Goal: Communication & Community: Answer question/provide support

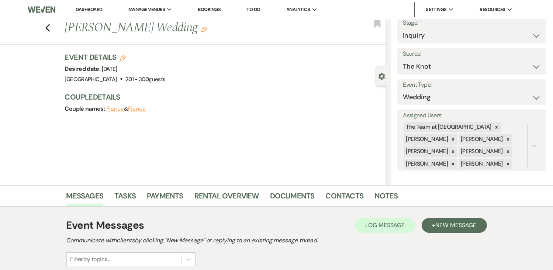
scroll to position [31, 0]
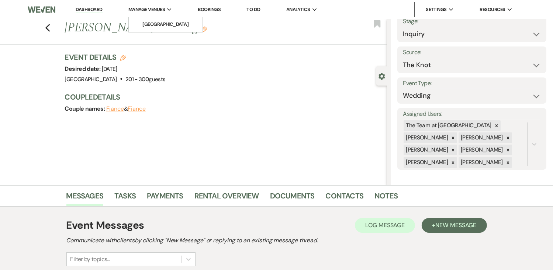
click at [152, 10] on span "Manage Venues" at bounding box center [146, 9] width 37 height 7
click at [124, 112] on div "Couple names: Fiance & Fiance" at bounding box center [222, 109] width 315 height 10
click at [50, 31] on icon "Previous" at bounding box center [48, 28] width 6 height 9
drag, startPoint x: 267, startPoint y: 133, endPoint x: 262, endPoint y: 107, distance: 26.0
click at [262, 107] on div "Previous Taylor Edwards's Wedding Edit Bookmark Gear Settings Settings Date cre…" at bounding box center [193, 102] width 387 height 166
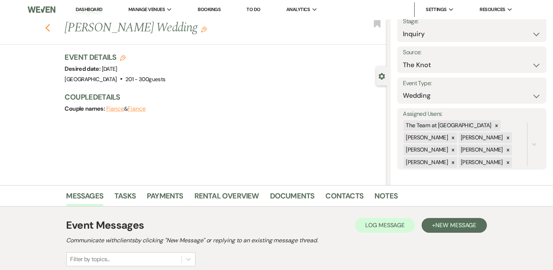
click at [50, 30] on use "button" at bounding box center [47, 28] width 5 height 8
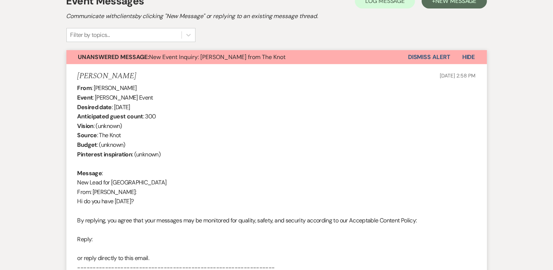
scroll to position [0, 0]
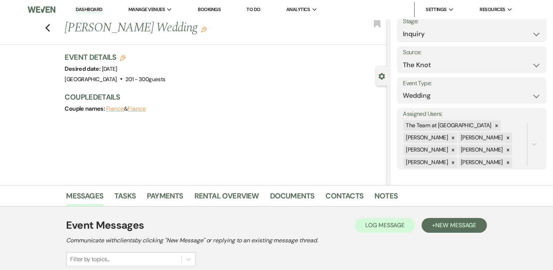
click at [215, 8] on link "Bookings" at bounding box center [209, 9] width 23 height 6
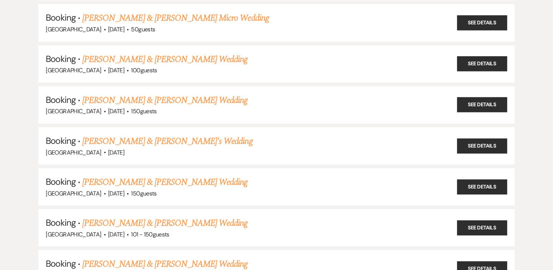
scroll to position [253, 0]
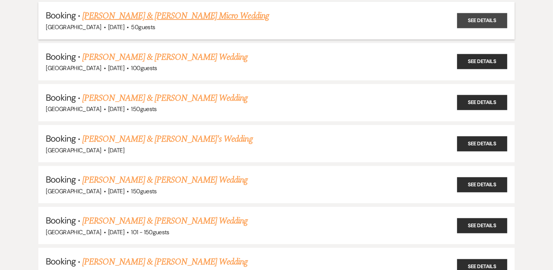
click at [485, 17] on link "See Details" at bounding box center [482, 20] width 50 height 15
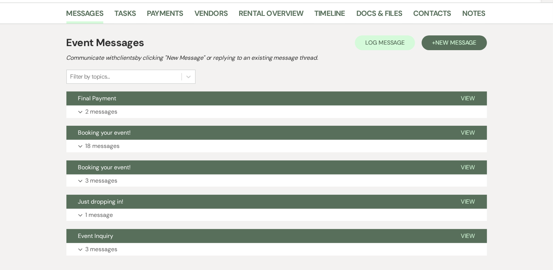
scroll to position [161, 0]
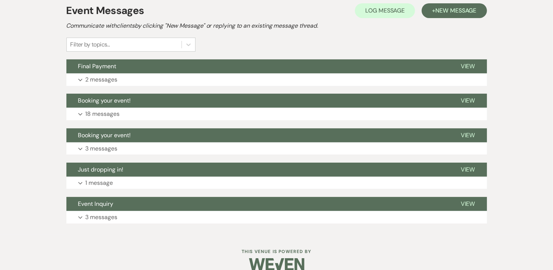
click at [522, 215] on div "Messages Tasks Payments Vendors Rental Overview Timeline Docs & Files Contacts …" at bounding box center [276, 103] width 553 height 264
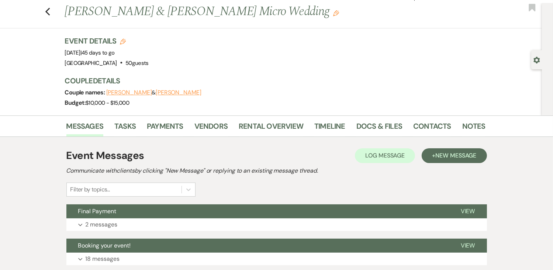
scroll to position [11, 0]
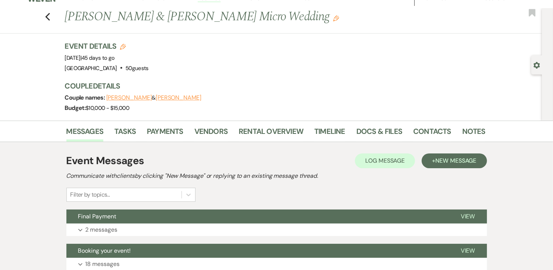
click at [325, 75] on div "Event Details Edit Event Date: Friday, October 3rd, 2025 | 45 days to go Venue:…" at bounding box center [275, 81] width 420 height 80
click at [49, 13] on icon "Previous" at bounding box center [48, 17] width 6 height 9
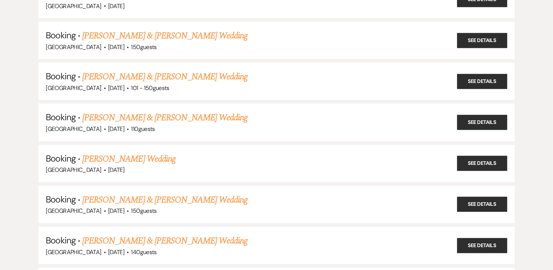
scroll to position [398, 0]
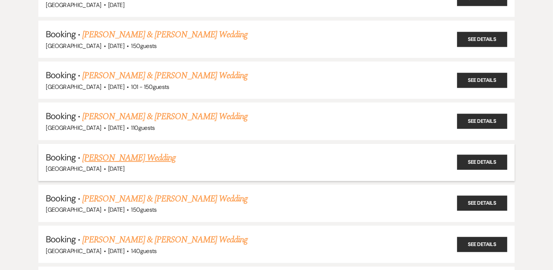
click at [278, 151] on h5 "Booking · Denise Norsworthy's Wedding" at bounding box center [276, 157] width 461 height 13
click at [485, 158] on link "See Details" at bounding box center [482, 162] width 50 height 15
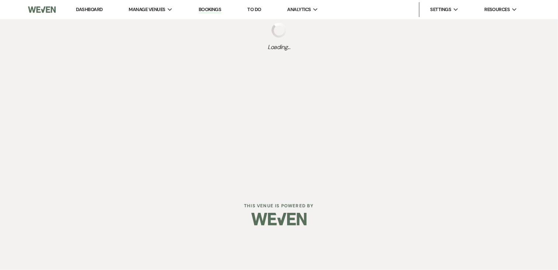
select select "1"
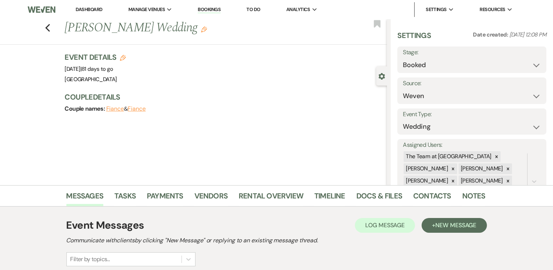
click at [322, 118] on div "Event Details Edit Event Date: Saturday, November 8th, 2025 | 81 days to go Ven…" at bounding box center [226, 86] width 322 height 69
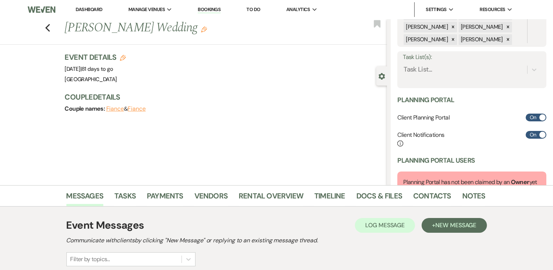
click at [213, 10] on link "Bookings" at bounding box center [209, 9] width 23 height 7
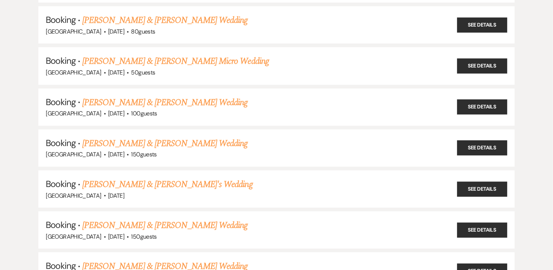
scroll to position [209, 0]
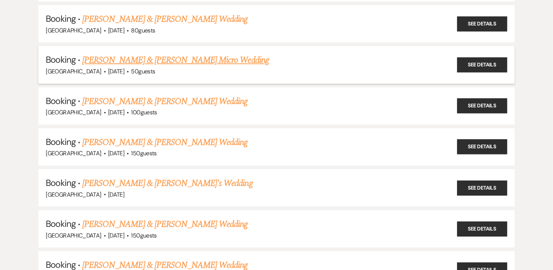
click at [129, 72] on span "·" at bounding box center [127, 72] width 2 height 0
click at [183, 62] on link "Jason Wells & Amy Cholewczynski's Micro Wedding" at bounding box center [175, 59] width 187 height 13
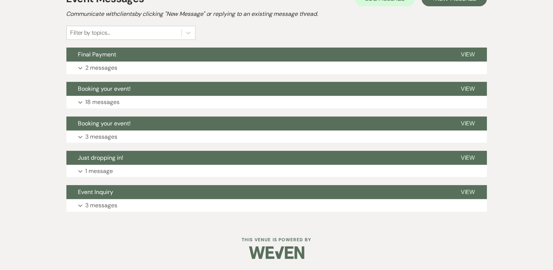
scroll to position [173, 0]
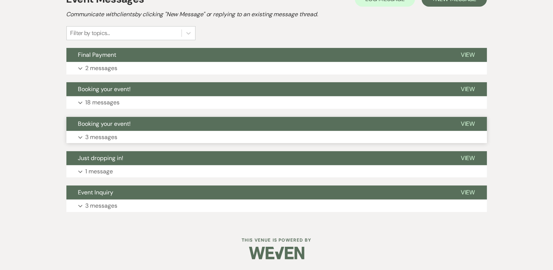
click at [100, 141] on p "3 messages" at bounding box center [102, 137] width 32 height 10
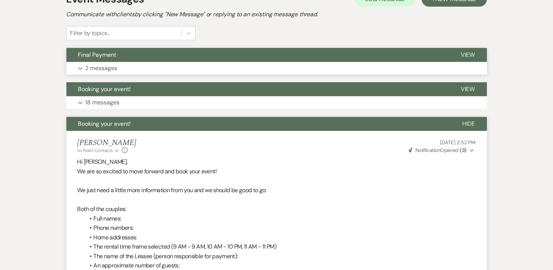
click at [83, 72] on button "Expand 2 messages" at bounding box center [276, 68] width 420 height 13
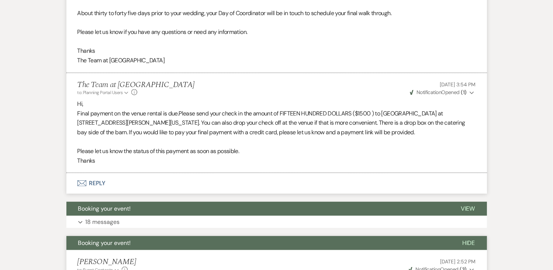
scroll to position [388, 0]
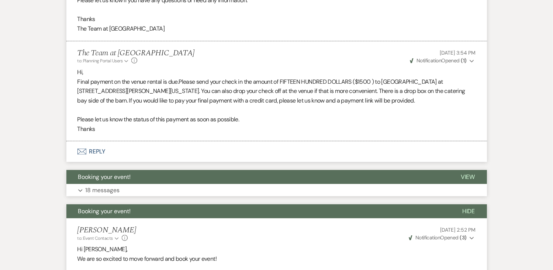
click at [171, 170] on button "Booking your event!" at bounding box center [257, 177] width 382 height 14
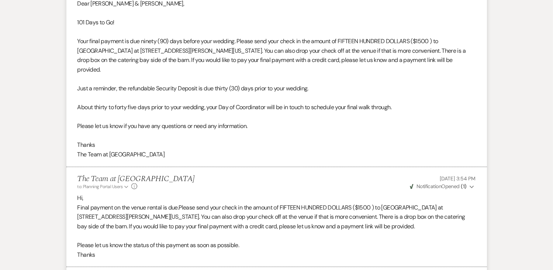
scroll to position [0, 0]
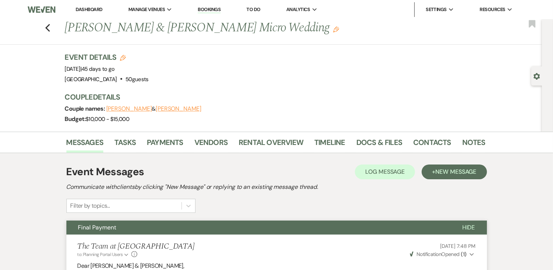
click at [211, 8] on link "Bookings" at bounding box center [209, 9] width 23 height 7
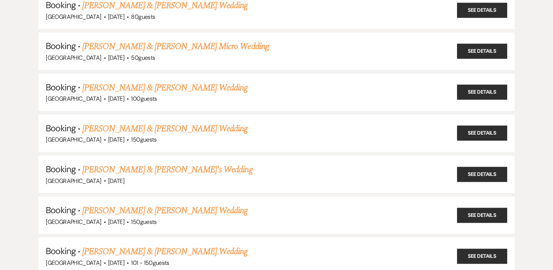
scroll to position [223, 0]
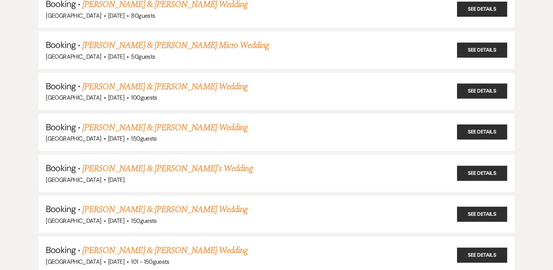
drag, startPoint x: 539, startPoint y: 44, endPoint x: 555, endPoint y: 78, distance: 37.8
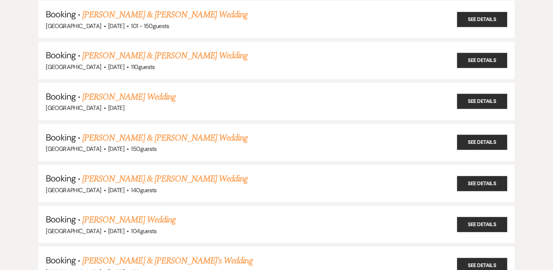
scroll to position [463, 0]
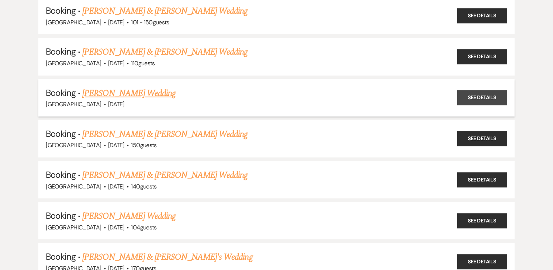
click at [471, 90] on link "See Details" at bounding box center [482, 97] width 50 height 15
select select "1"
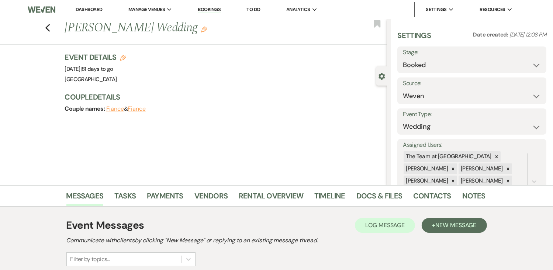
scroll to position [236, 0]
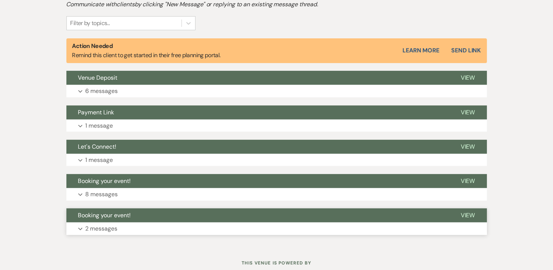
click at [352, 227] on button "Expand 2 messages" at bounding box center [276, 228] width 420 height 13
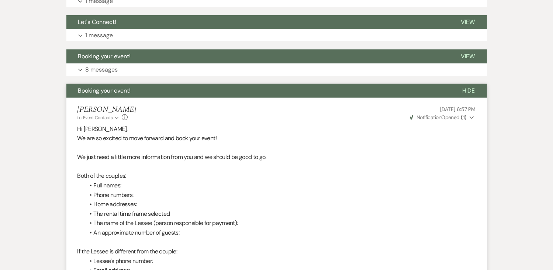
scroll to position [125, 0]
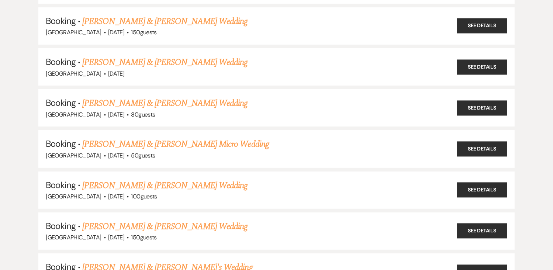
scroll to position [463, 0]
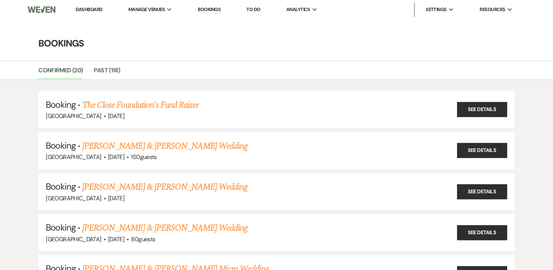
scroll to position [236, 0]
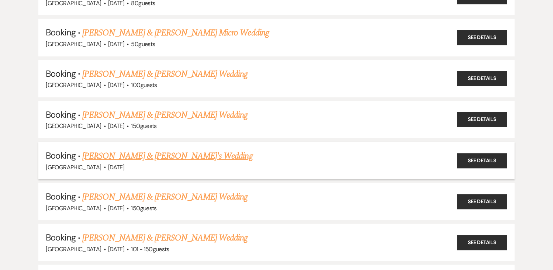
click at [117, 157] on link "Ashley Neilson & Fiance's Wedding" at bounding box center [167, 155] width 170 height 13
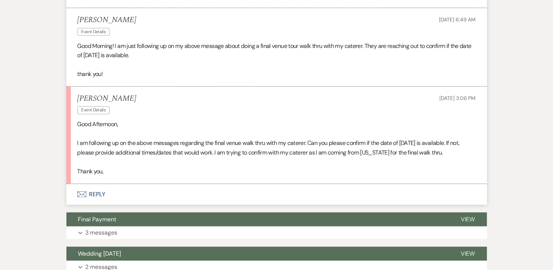
scroll to position [671, 0]
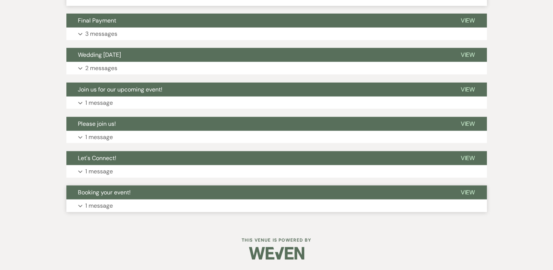
click at [193, 205] on button "Expand 1 message" at bounding box center [276, 205] width 420 height 13
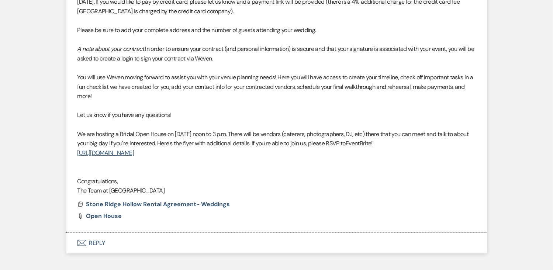
scroll to position [927, 0]
click at [170, 204] on span "Stone Ridge Hollow Rental Agreement- Weddings" at bounding box center [158, 205] width 144 height 8
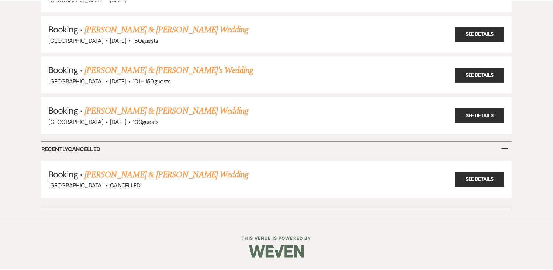
scroll to position [236, 0]
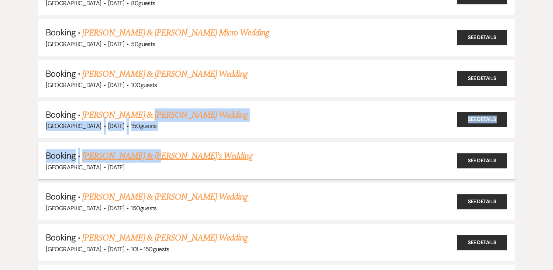
drag, startPoint x: 140, startPoint y: 100, endPoint x: 145, endPoint y: 156, distance: 56.6
click at [145, 156] on ul "Booking · The Close Foundation's Fund Raiser Stone Ridge Hollow · Sep 10, 2025 …" at bounding box center [276, 263] width 476 height 816
drag, startPoint x: 145, startPoint y: 156, endPoint x: 186, endPoint y: 154, distance: 41.7
click at [186, 154] on link "Ashley Neilson & Fiance's Wedding" at bounding box center [167, 155] width 170 height 13
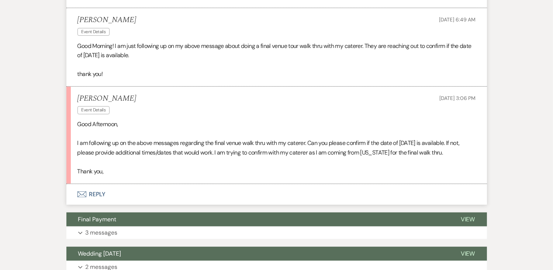
scroll to position [671, 0]
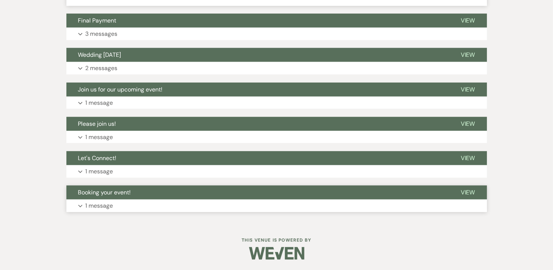
click at [370, 202] on button "Expand 1 message" at bounding box center [276, 205] width 420 height 13
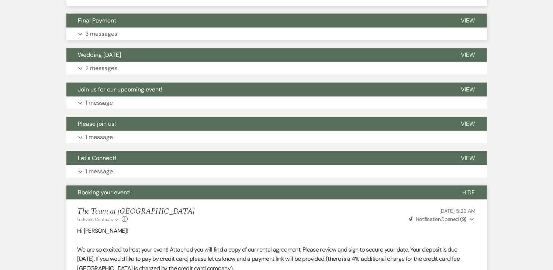
click at [298, 37] on button "Expand 3 messages" at bounding box center [276, 34] width 420 height 13
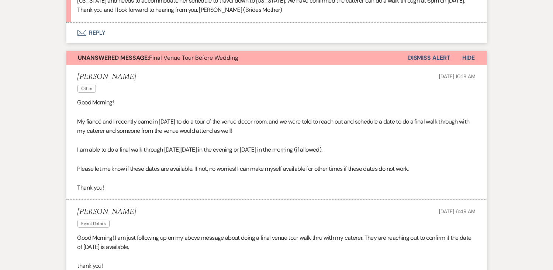
scroll to position [516, 0]
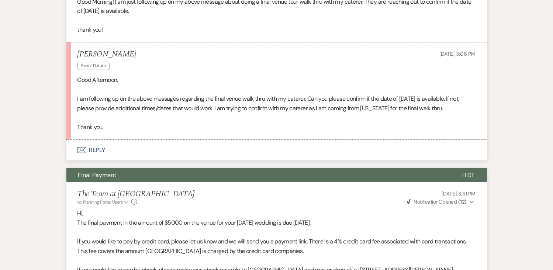
click at [83, 150] on icon "Envelope" at bounding box center [81, 150] width 9 height 6
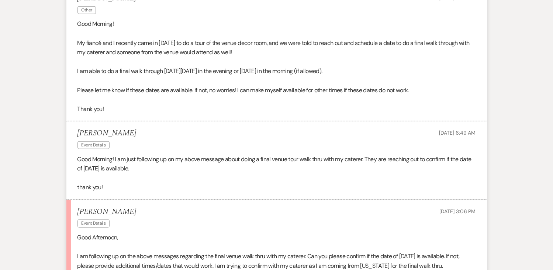
scroll to position [123, 0]
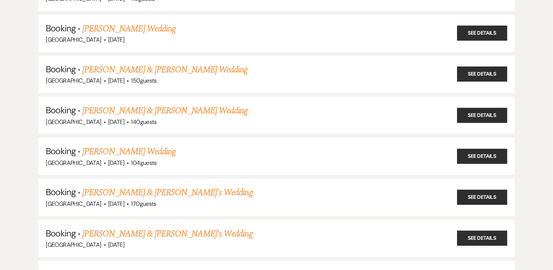
scroll to position [763, 0]
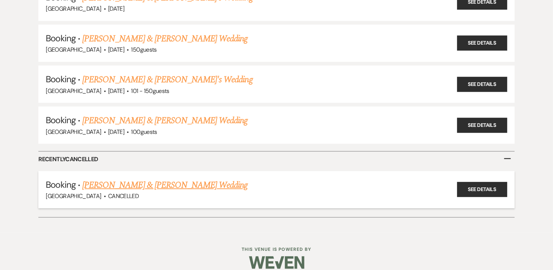
click at [198, 178] on link "[PERSON_NAME] & [PERSON_NAME] Wedding" at bounding box center [164, 184] width 165 height 13
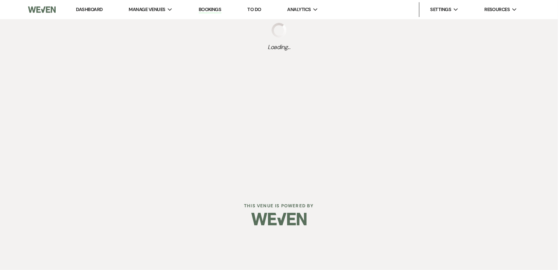
select select "8"
select select "11"
select select "1"
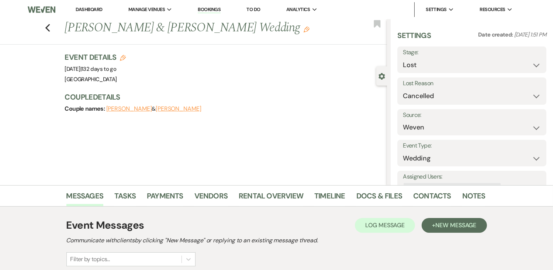
scroll to position [158, 0]
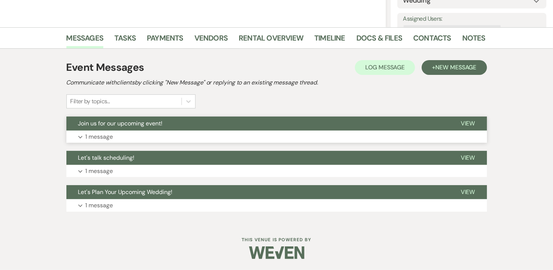
click at [357, 136] on button "Expand 1 message" at bounding box center [276, 137] width 420 height 13
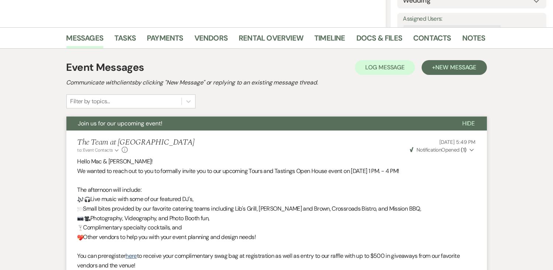
scroll to position [341, 0]
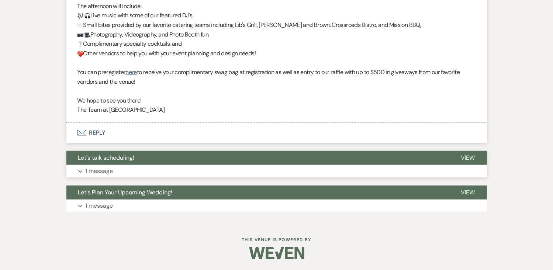
click at [350, 171] on button "Expand 1 message" at bounding box center [276, 171] width 420 height 13
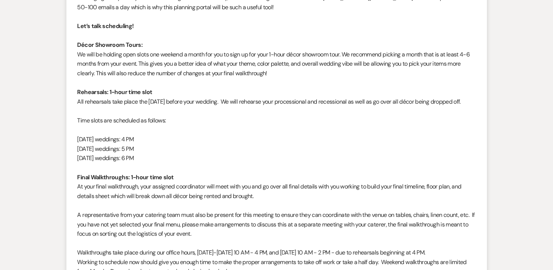
scroll to position [808, 0]
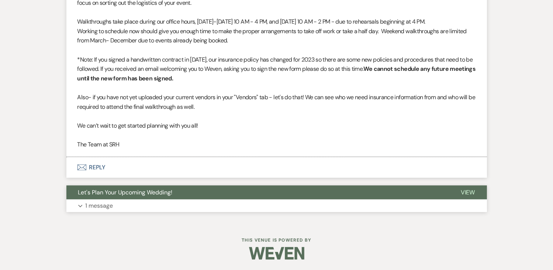
click at [274, 207] on button "Expand 1 message" at bounding box center [276, 205] width 420 height 13
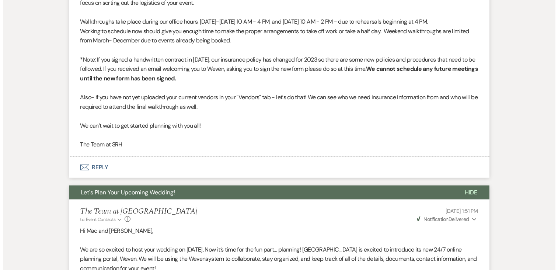
scroll to position [1044, 0]
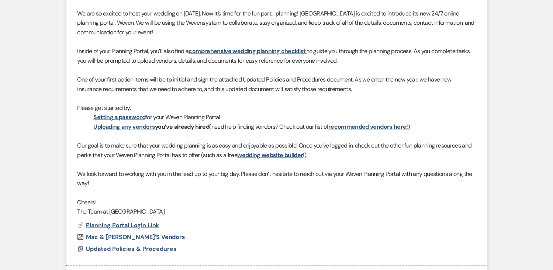
click at [140, 224] on span "Planning Portal Login Link" at bounding box center [122, 225] width 73 height 8
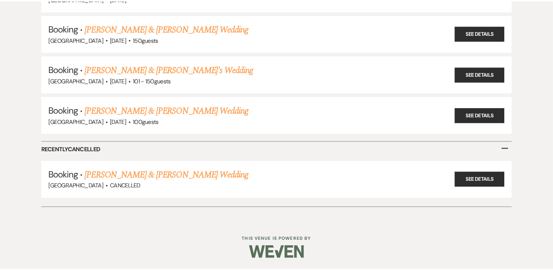
scroll to position [763, 0]
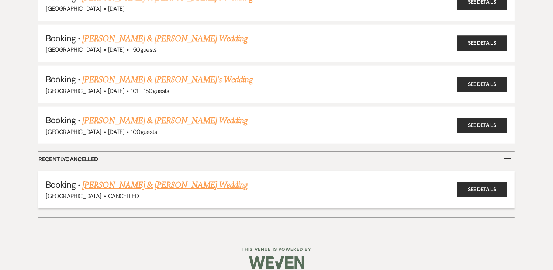
click at [408, 178] on h5 "Booking · Mac Nelson & Savanah Dean's Wedding" at bounding box center [276, 184] width 461 height 13
click at [472, 182] on link "See Details" at bounding box center [482, 189] width 50 height 15
select select "8"
select select "11"
select select "1"
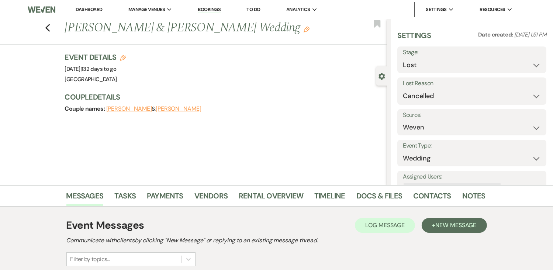
scroll to position [158, 0]
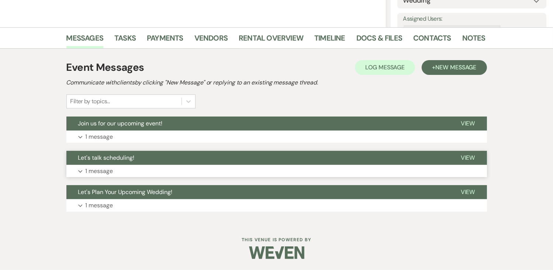
click at [303, 169] on button "Expand 1 message" at bounding box center [276, 171] width 420 height 13
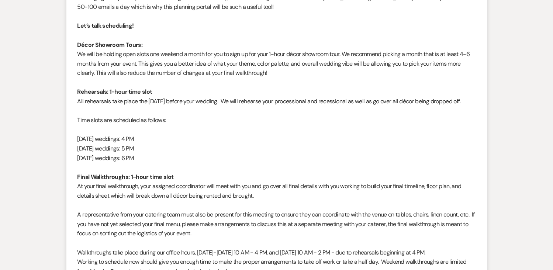
scroll to position [625, 0]
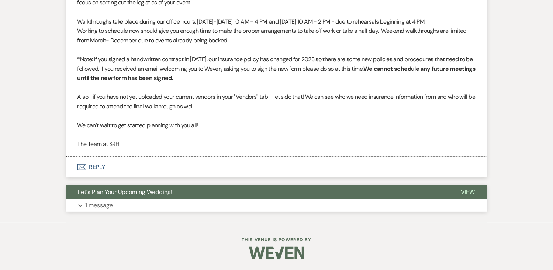
click at [324, 209] on button "Expand 1 message" at bounding box center [276, 205] width 420 height 13
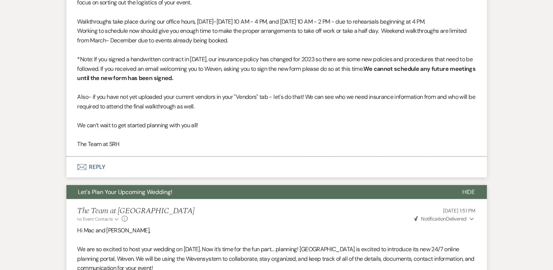
scroll to position [861, 0]
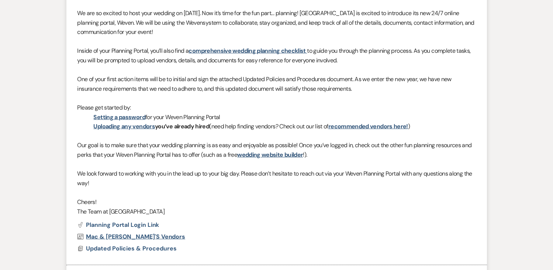
click at [120, 237] on span "Mac & Savanah's Vendors" at bounding box center [135, 237] width 99 height 8
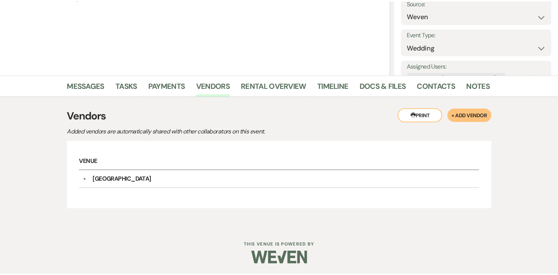
scroll to position [107, 0]
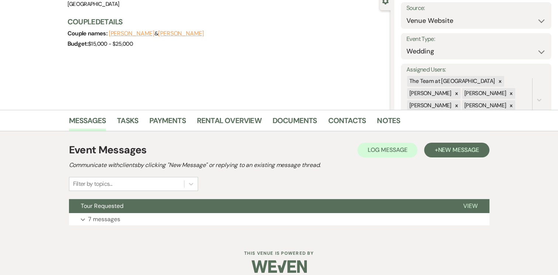
scroll to position [84, 0]
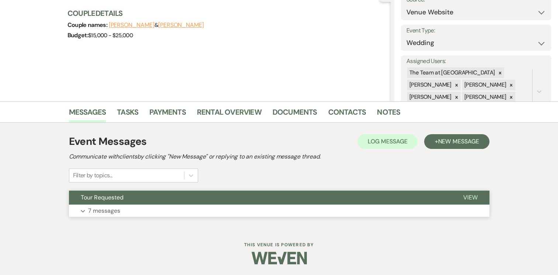
click at [374, 211] on button "Expand 7 messages" at bounding box center [279, 211] width 420 height 13
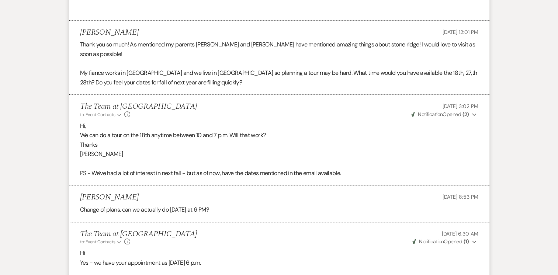
scroll to position [718, 0]
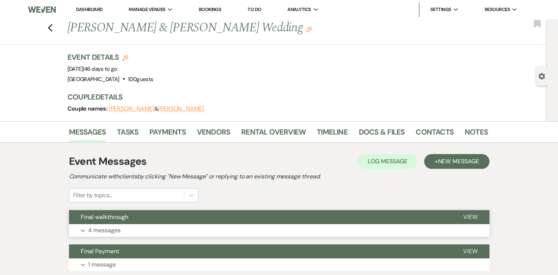
click at [292, 230] on button "Expand 4 messages" at bounding box center [279, 230] width 420 height 13
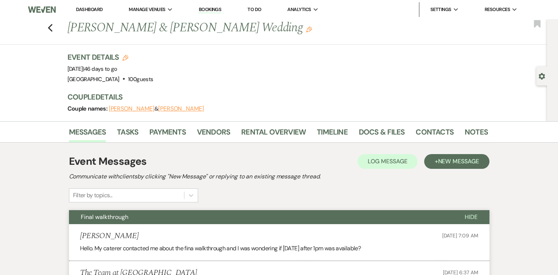
scroll to position [240, 0]
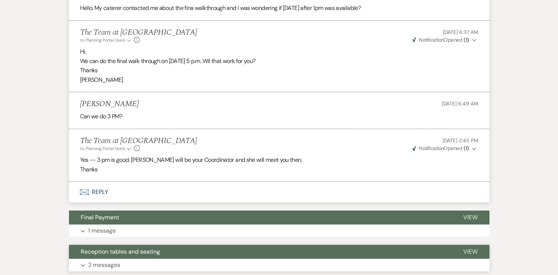
click at [353, 266] on button "Expand 2 messages" at bounding box center [279, 265] width 420 height 13
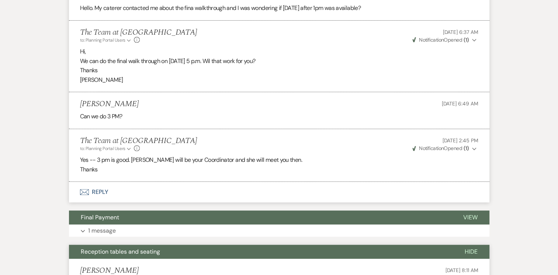
scroll to position [481, 0]
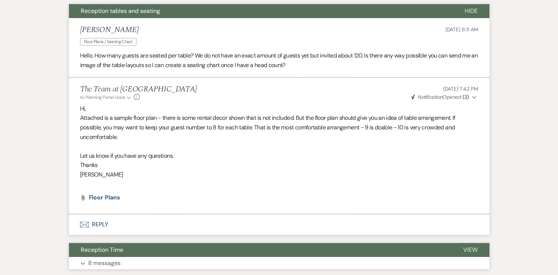
click at [451, 263] on button "Expand 8 messages" at bounding box center [279, 263] width 420 height 13
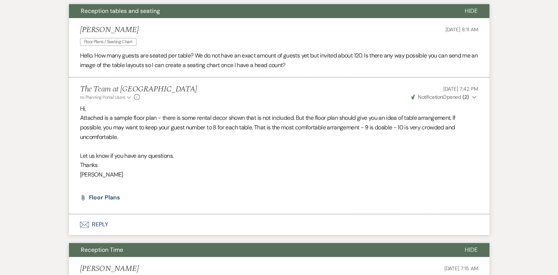
click at [410, 268] on div "Angela Rabbai May 05, 2025, 7:15 AM" at bounding box center [279, 268] width 398 height 9
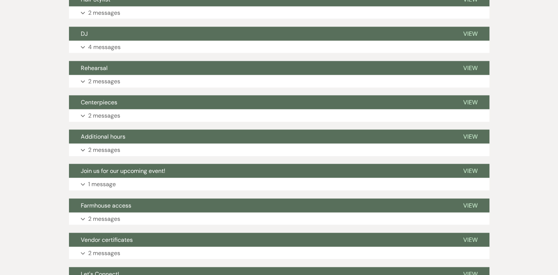
scroll to position [1657, 0]
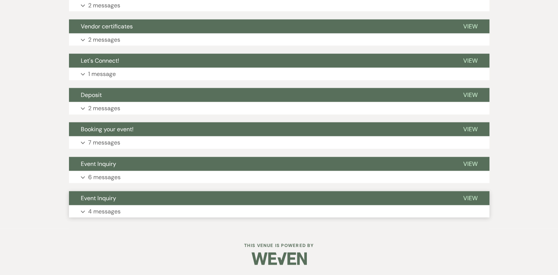
click at [405, 211] on button "Expand 4 messages" at bounding box center [279, 211] width 420 height 13
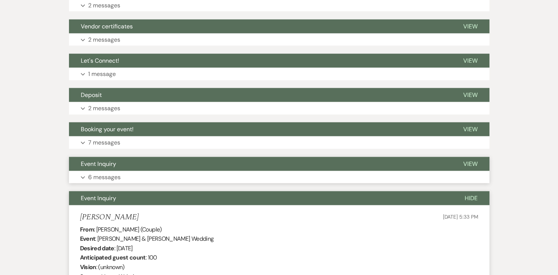
click at [298, 177] on button "Expand 6 messages" at bounding box center [279, 177] width 420 height 13
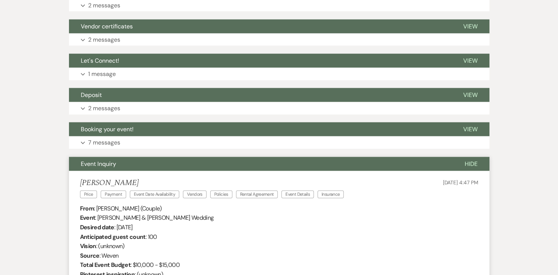
scroll to position [1898, 0]
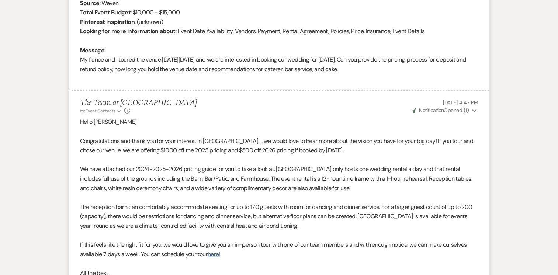
click at [442, 99] on span "Oct 27, 2024, 4:47 PM" at bounding box center [459, 102] width 35 height 7
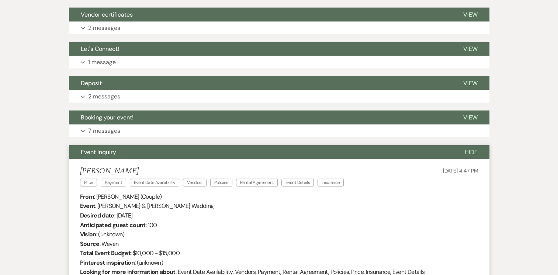
scroll to position [1408, 0]
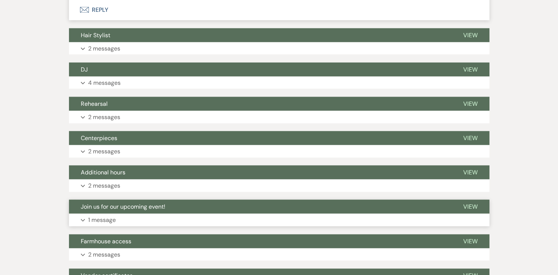
click at [335, 222] on button "Expand 1 message" at bounding box center [279, 220] width 420 height 13
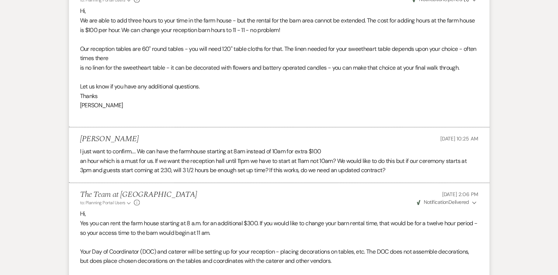
scroll to position [847, 0]
